Goal: Check status: Check status

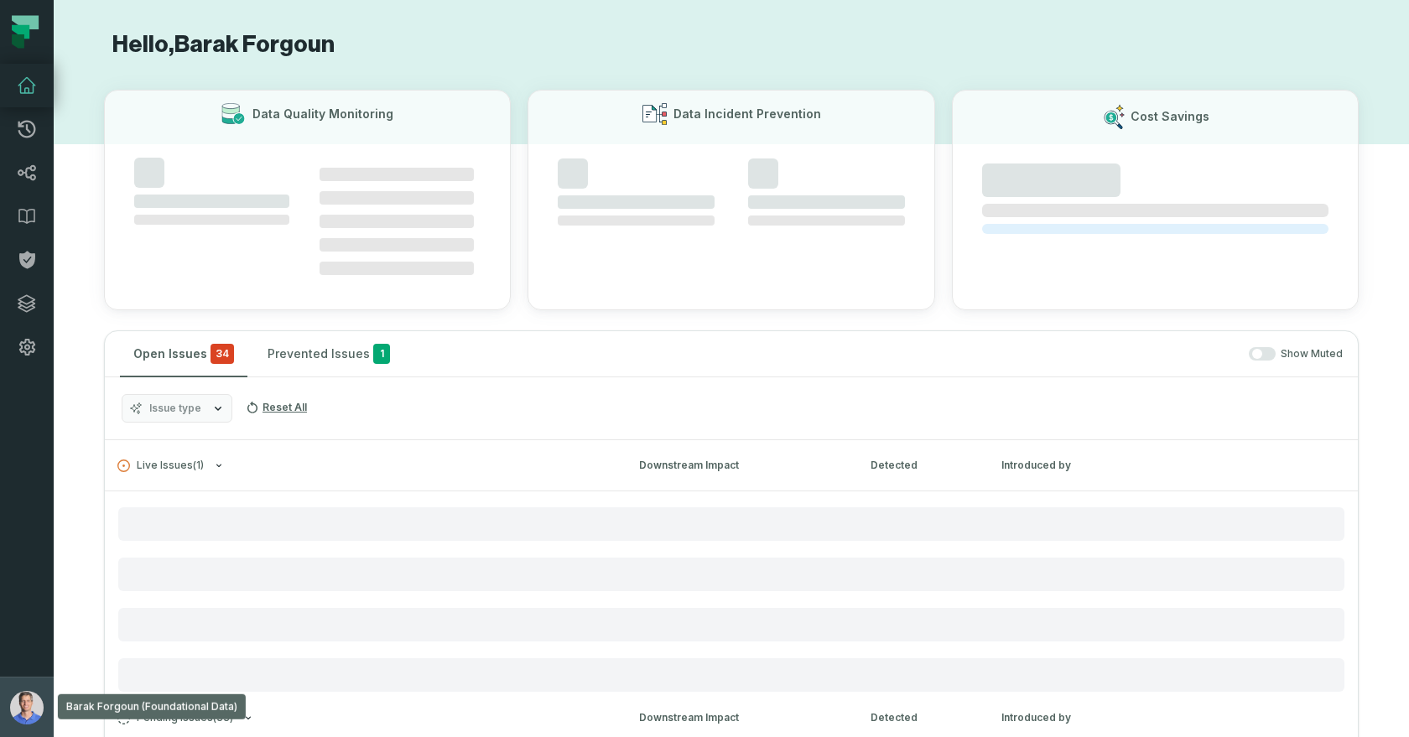
click at [32, 711] on img "button" at bounding box center [27, 708] width 34 height 34
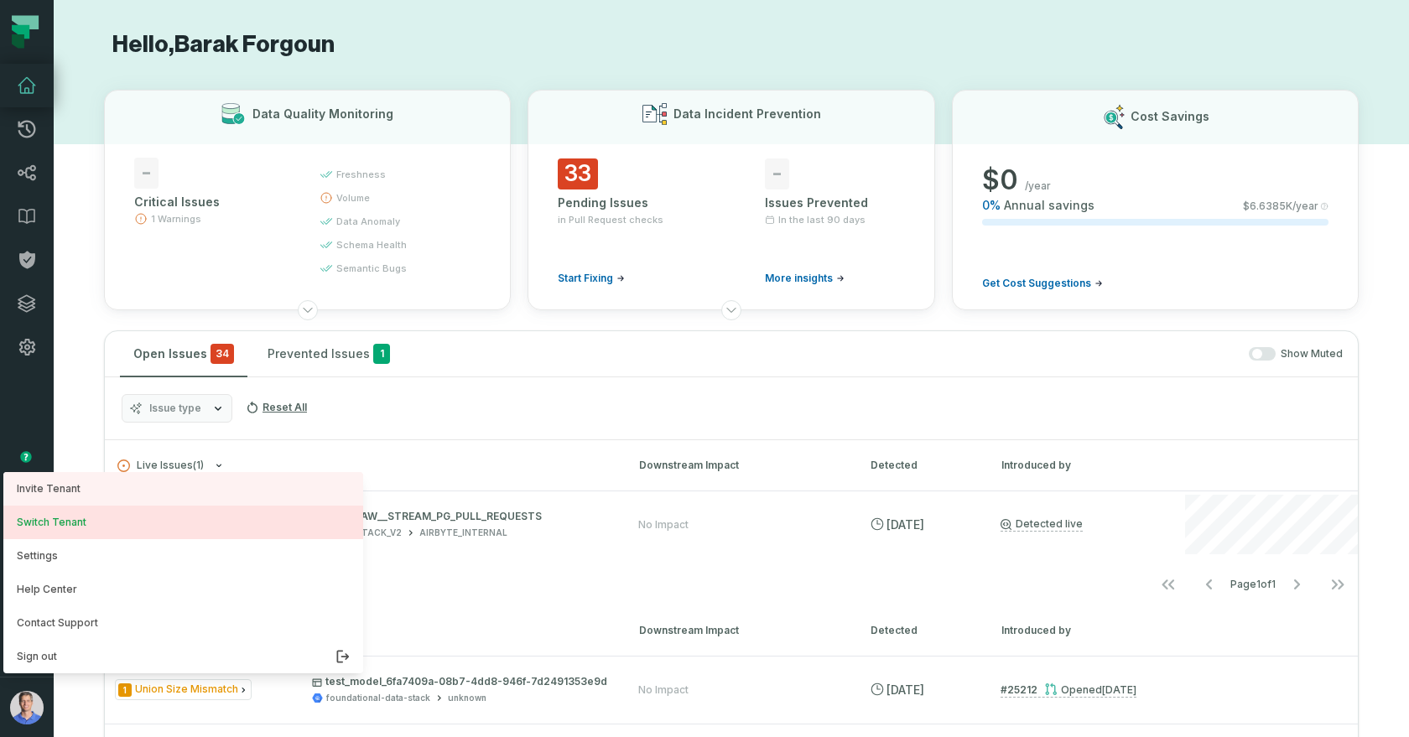
click at [68, 515] on button "Switch Tenant" at bounding box center [183, 523] width 360 height 34
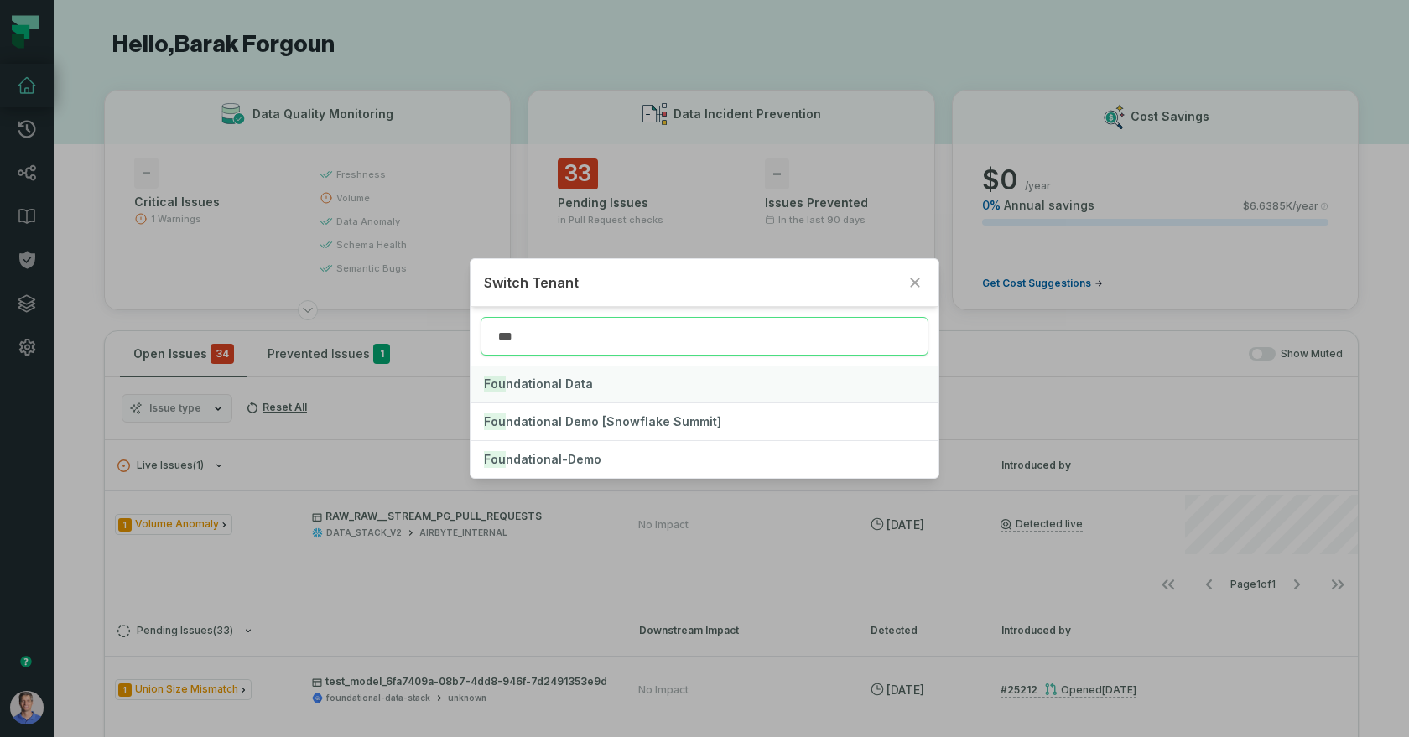
type input "***"
click at [560, 378] on span "Fou ndational Data" at bounding box center [538, 384] width 109 height 14
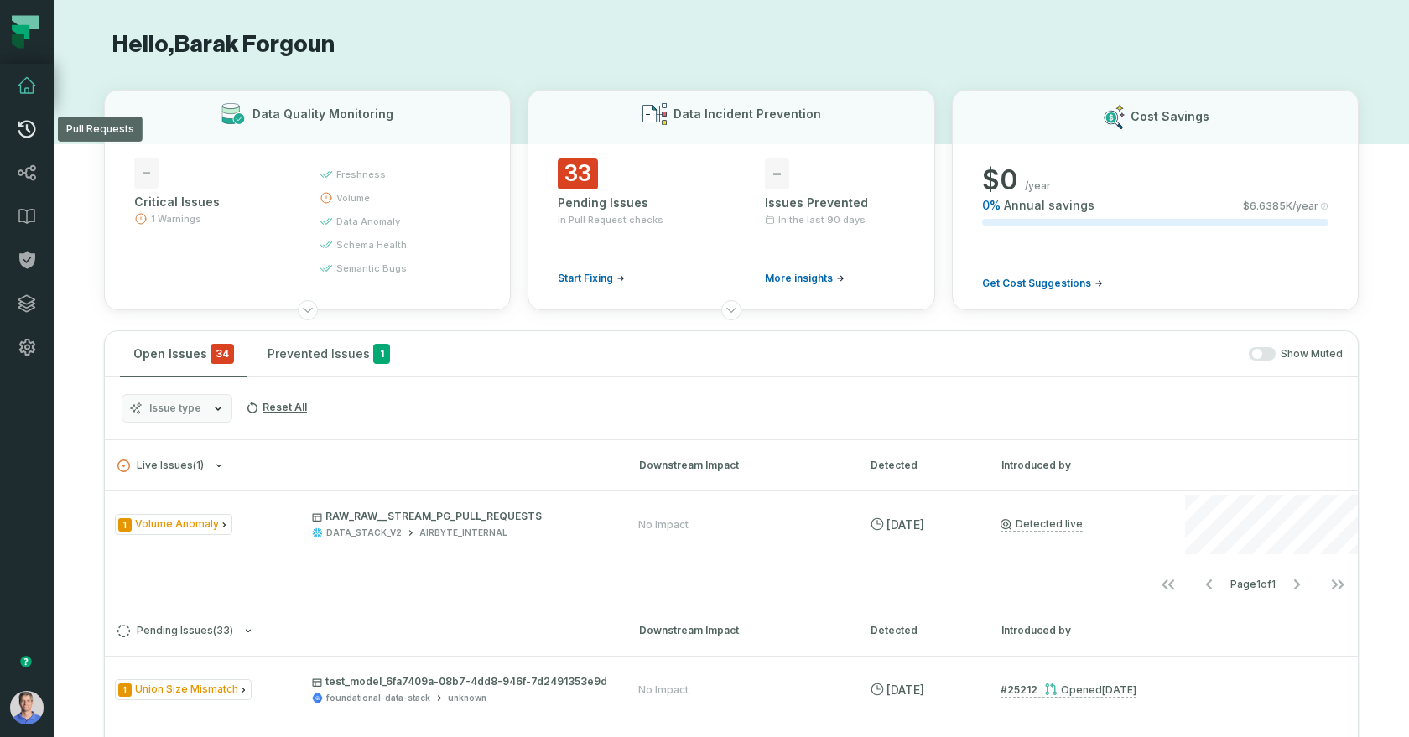
click at [19, 133] on icon at bounding box center [27, 130] width 18 height 18
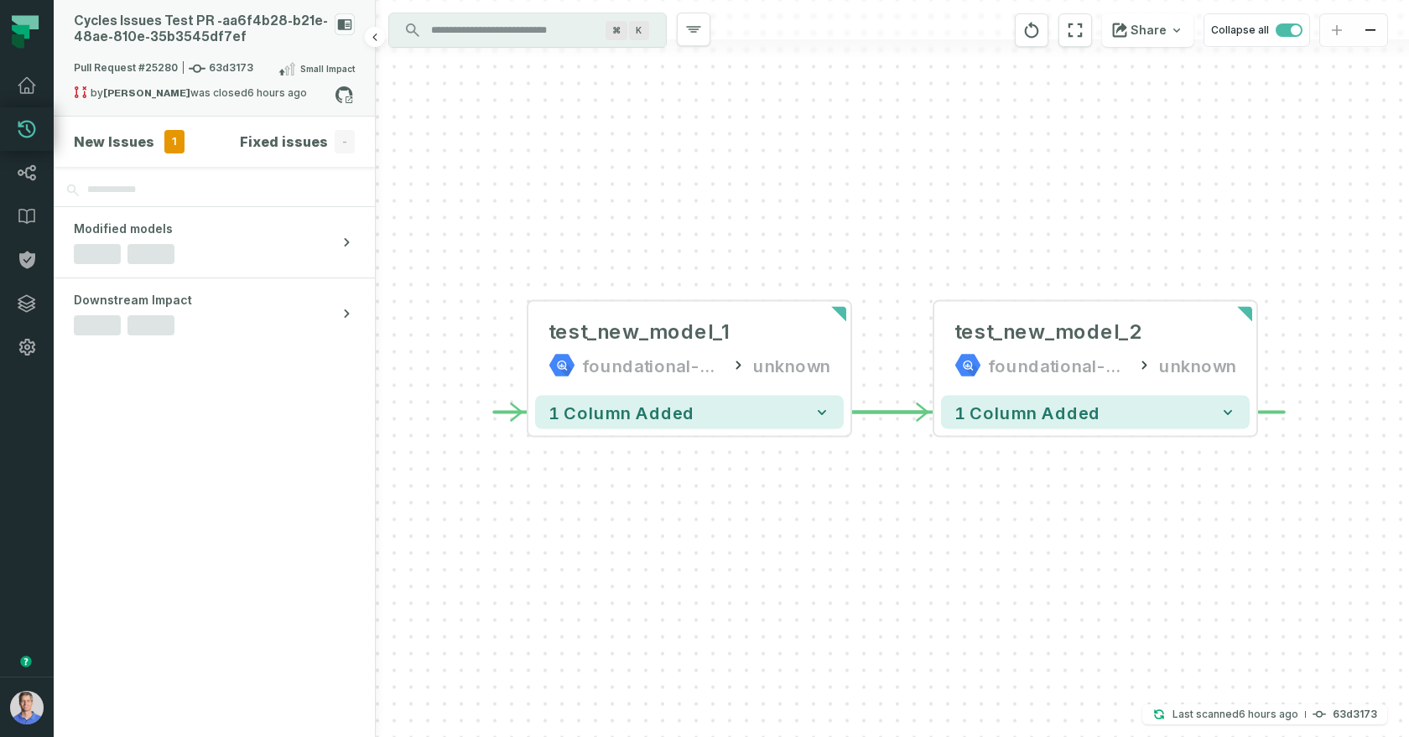
click at [197, 34] on div "Cycles Issues Test PR - aa6f4b28- b21e- 48ae- 810e- 35b3545df7ef" at bounding box center [201, 29] width 254 height 32
